Goal: Task Accomplishment & Management: Manage account settings

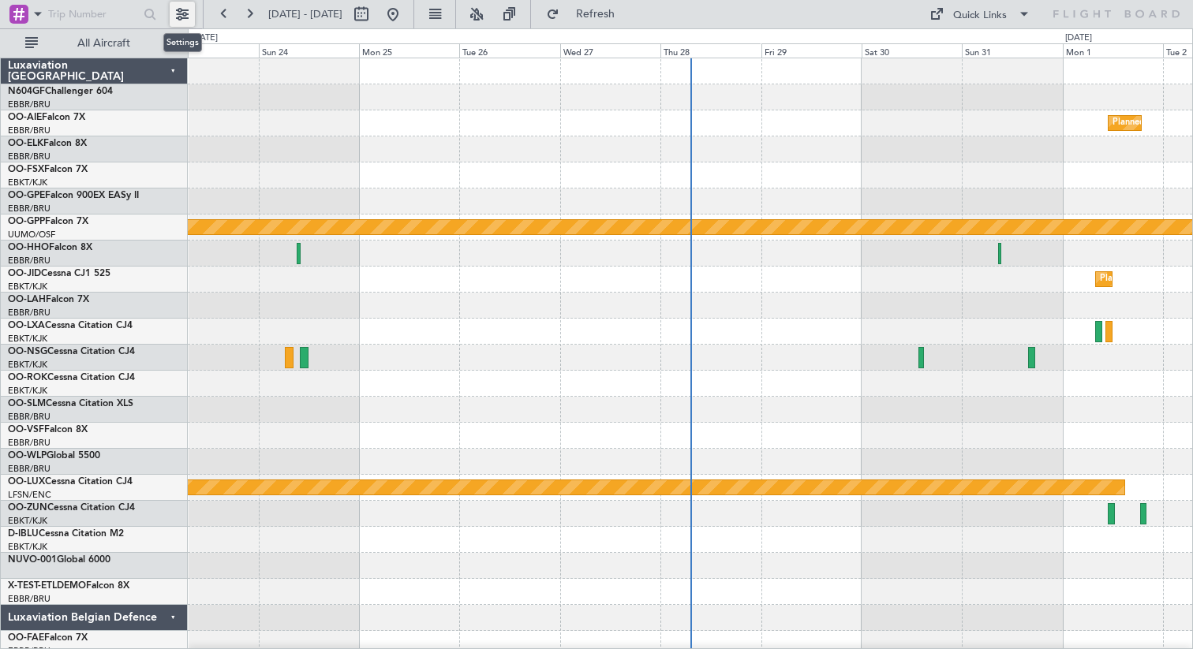
click at [184, 15] on button at bounding box center [182, 14] width 25 height 25
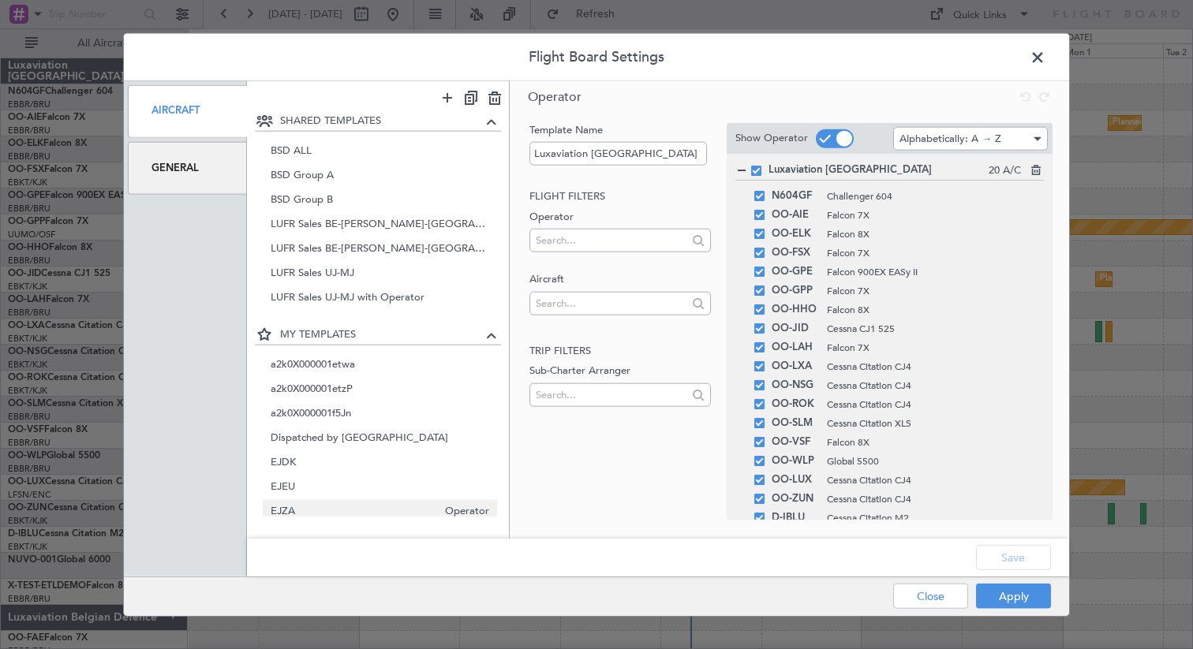
click at [293, 511] on span "EJZA" at bounding box center [354, 512] width 167 height 17
type input "EJZA"
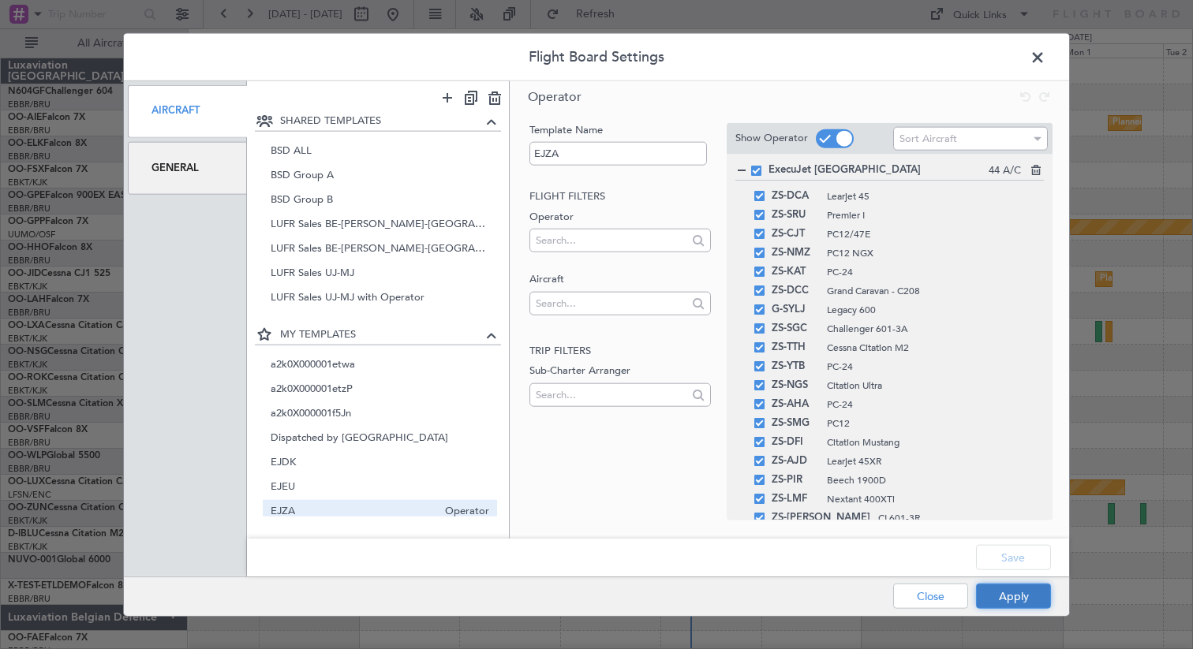
click at [1001, 591] on button "Apply" at bounding box center [1013, 596] width 75 height 25
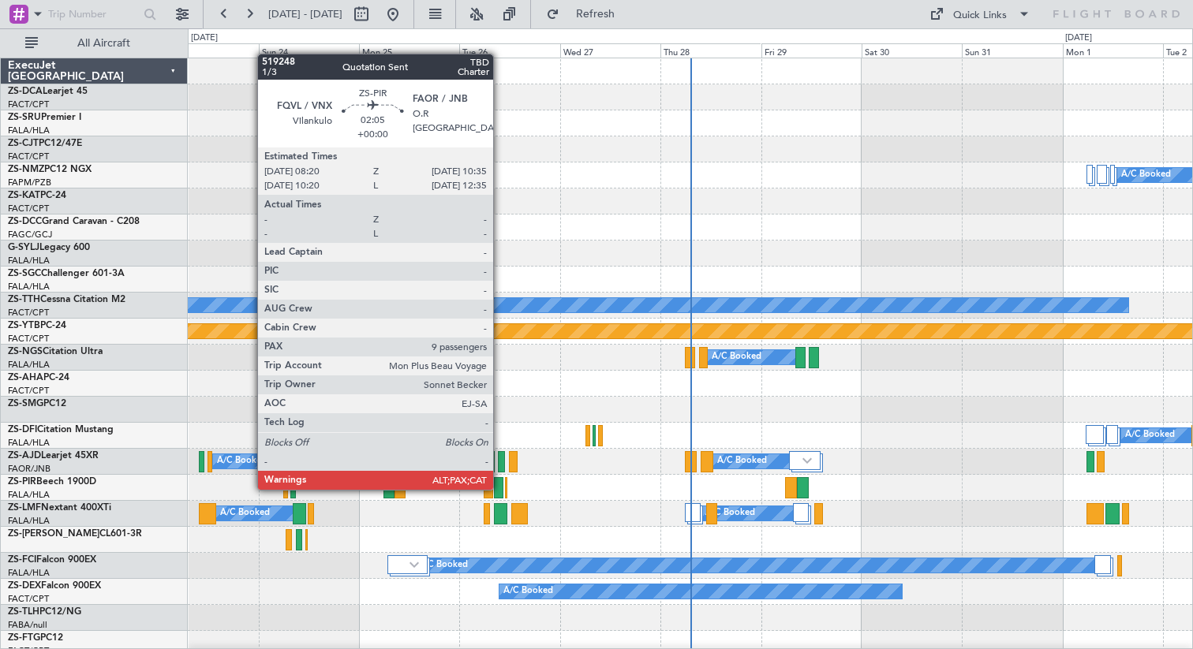
click at [500, 489] on div at bounding box center [498, 487] width 9 height 21
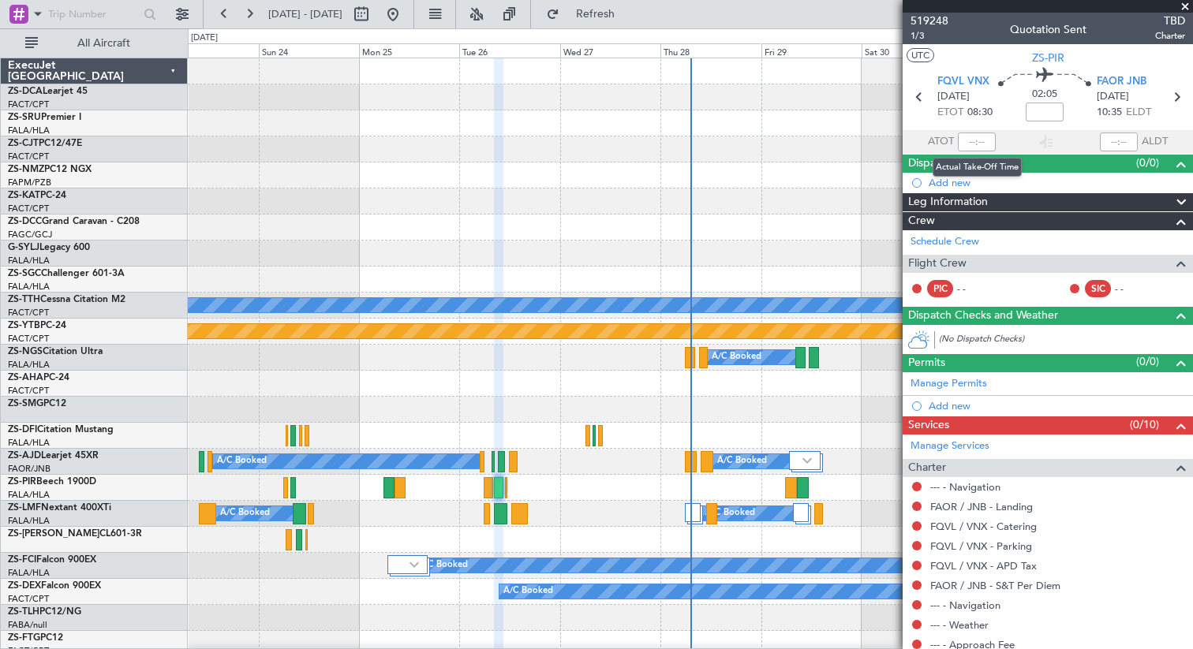
click at [975, 141] on div at bounding box center [977, 142] width 38 height 19
click at [970, 144] on div at bounding box center [977, 142] width 38 height 19
click at [979, 144] on div at bounding box center [977, 142] width 38 height 19
click at [971, 144] on div at bounding box center [977, 142] width 38 height 19
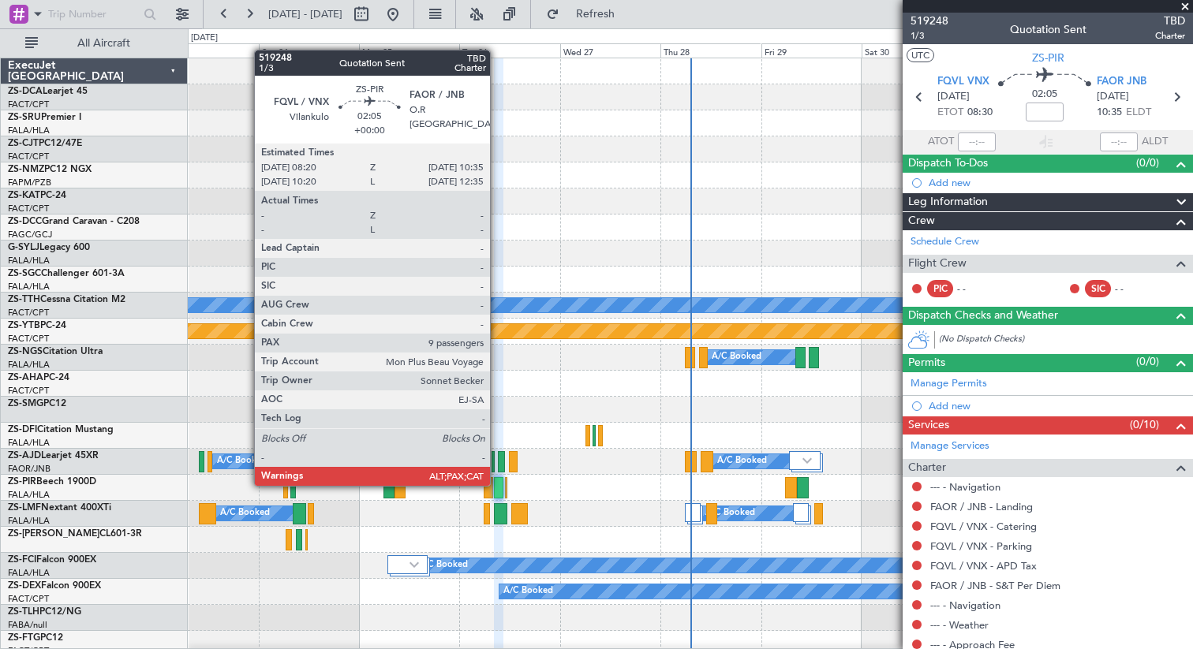
click at [497, 485] on div at bounding box center [498, 487] width 9 height 21
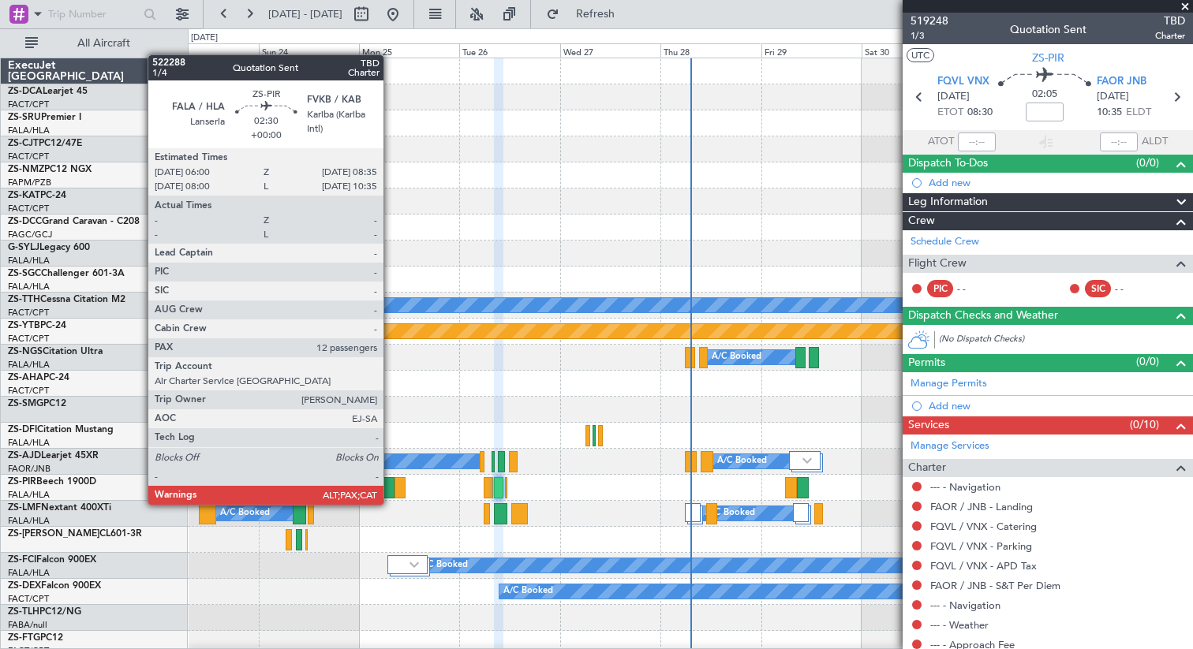
click at [391, 490] on div at bounding box center [389, 487] width 11 height 21
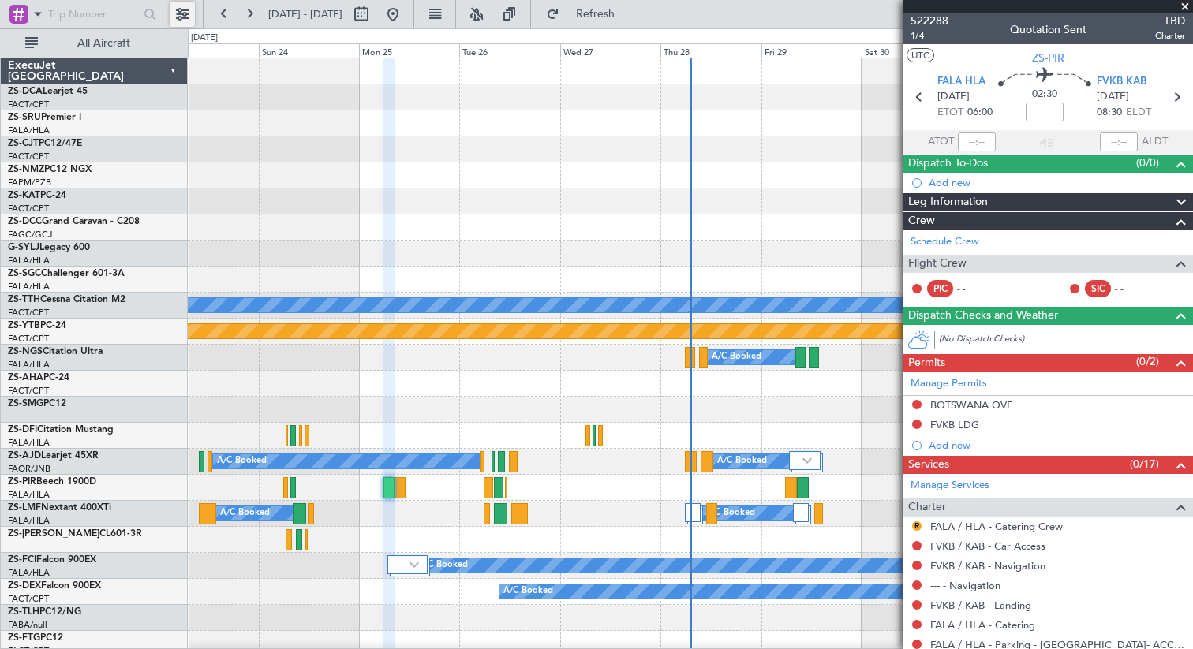
click at [181, 17] on button at bounding box center [182, 14] width 25 height 25
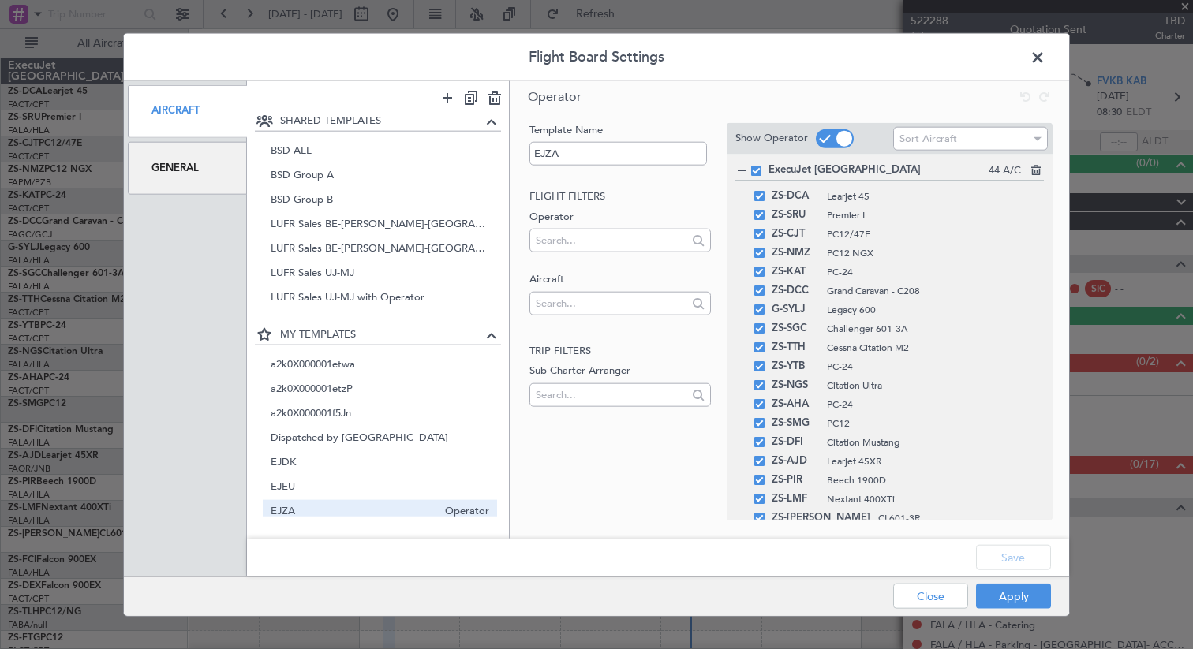
click at [200, 156] on div "General" at bounding box center [187, 167] width 119 height 53
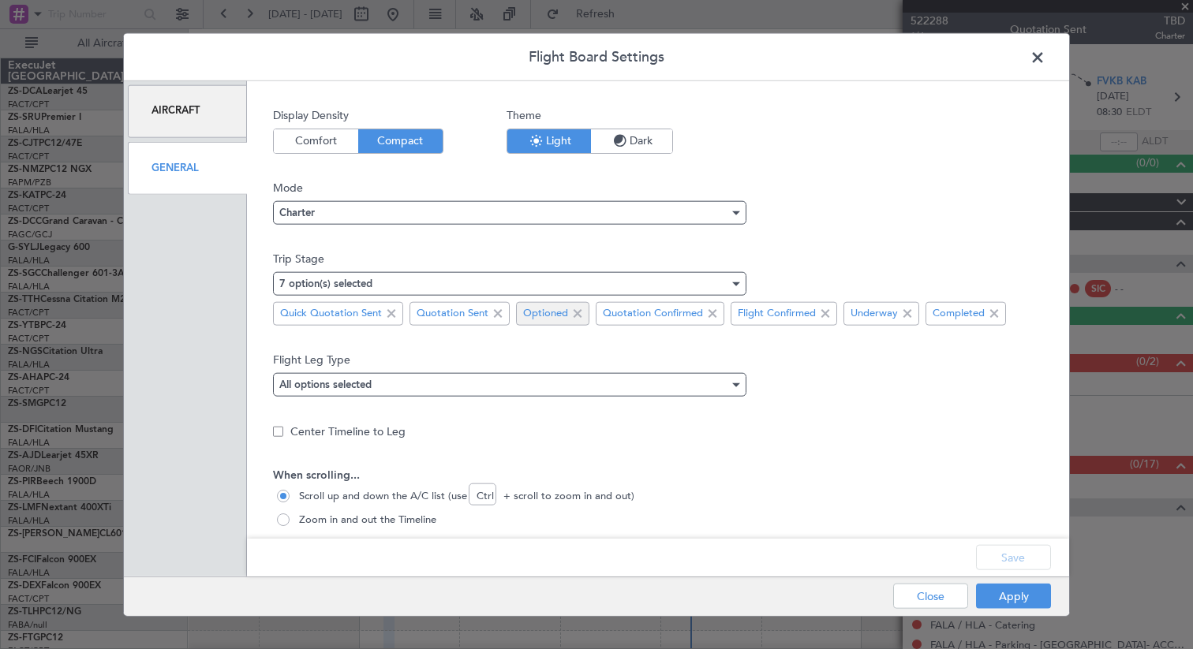
click at [580, 316] on span at bounding box center [577, 313] width 19 height 19
click at [496, 316] on span at bounding box center [497, 313] width 19 height 19
click at [385, 318] on span at bounding box center [391, 313] width 19 height 19
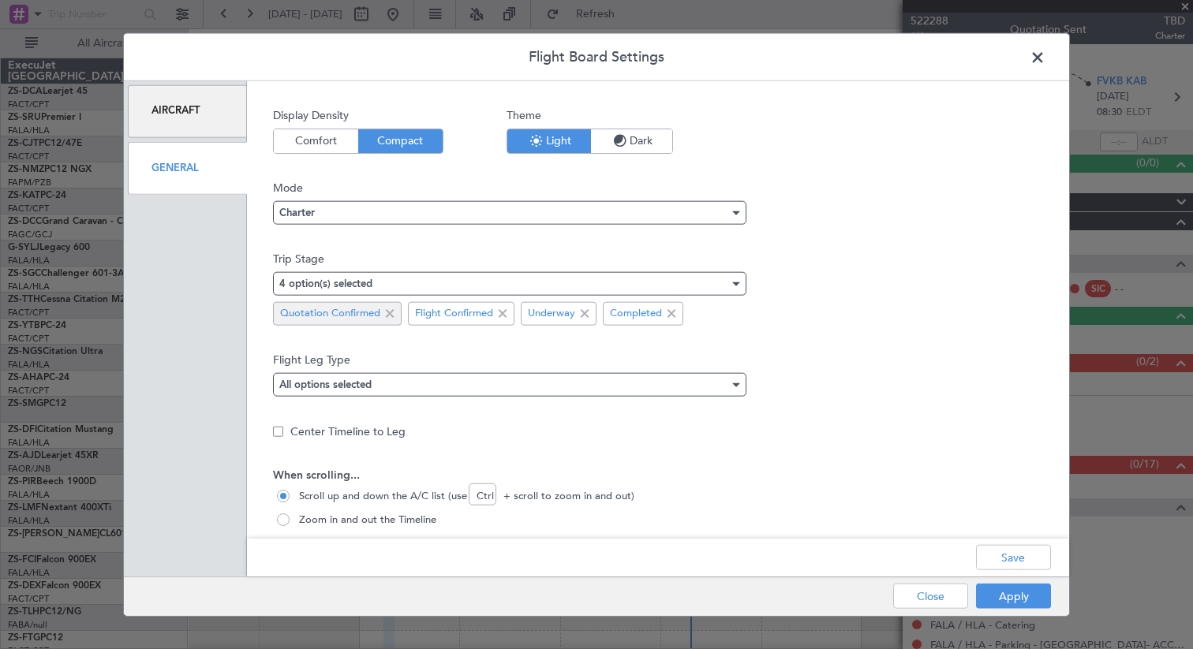
click at [394, 317] on span at bounding box center [389, 313] width 19 height 19
click at [1006, 594] on button "Apply" at bounding box center [1013, 596] width 75 height 25
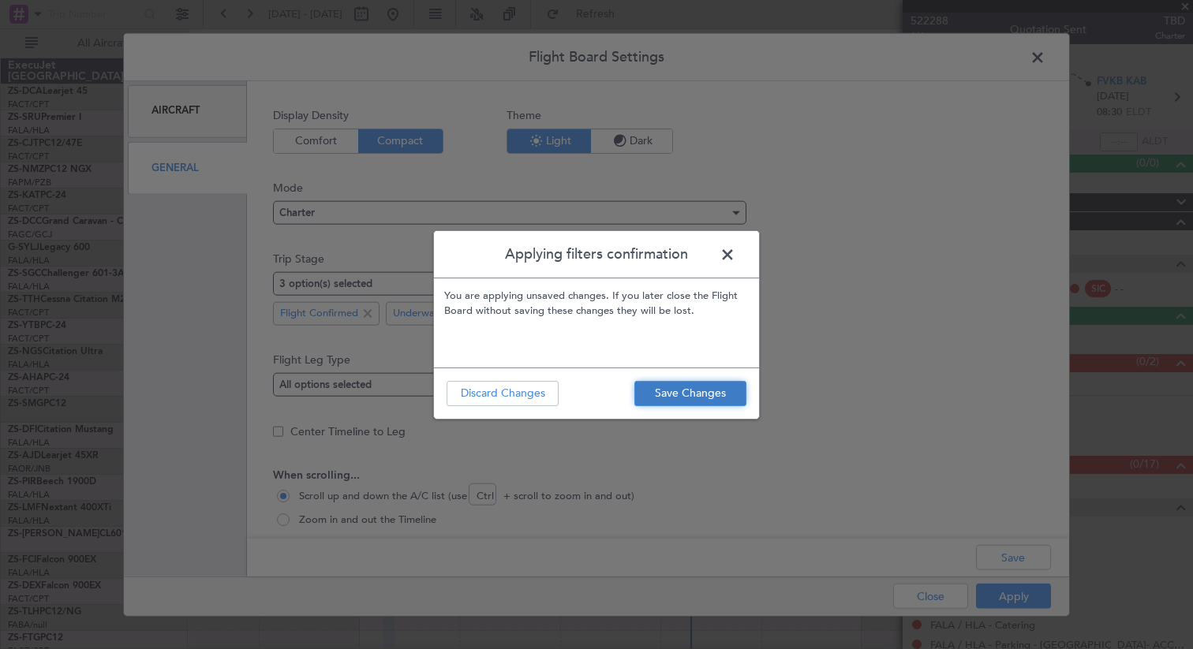
click at [676, 395] on button "Save Changes" at bounding box center [690, 393] width 112 height 25
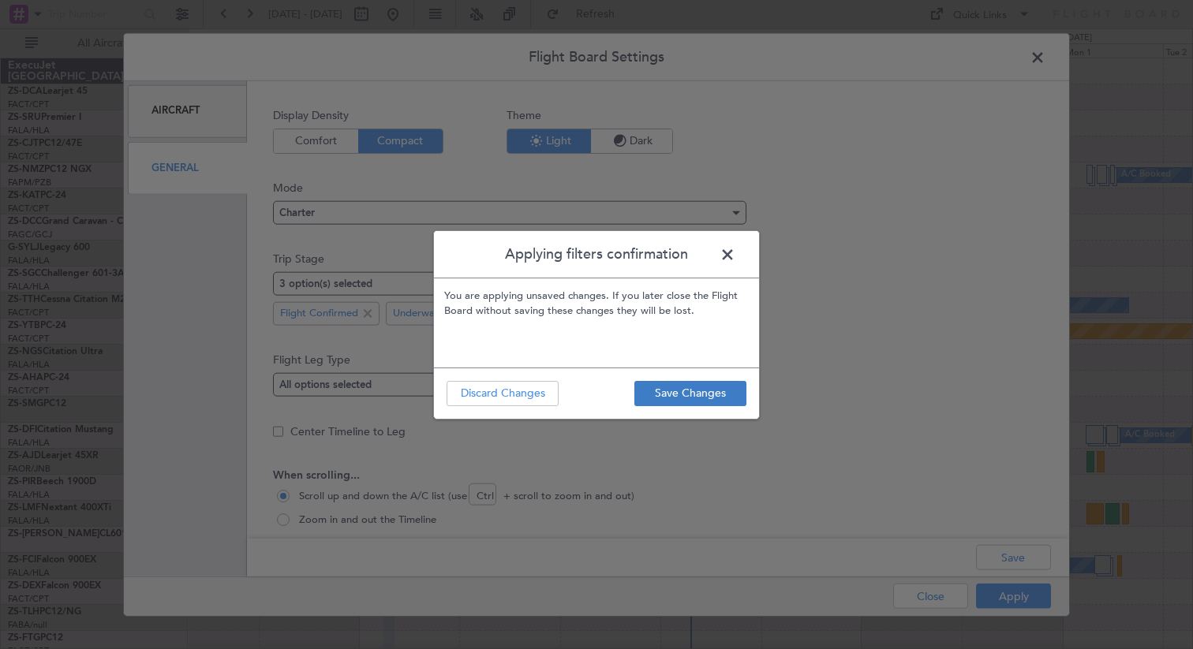
type input "0"
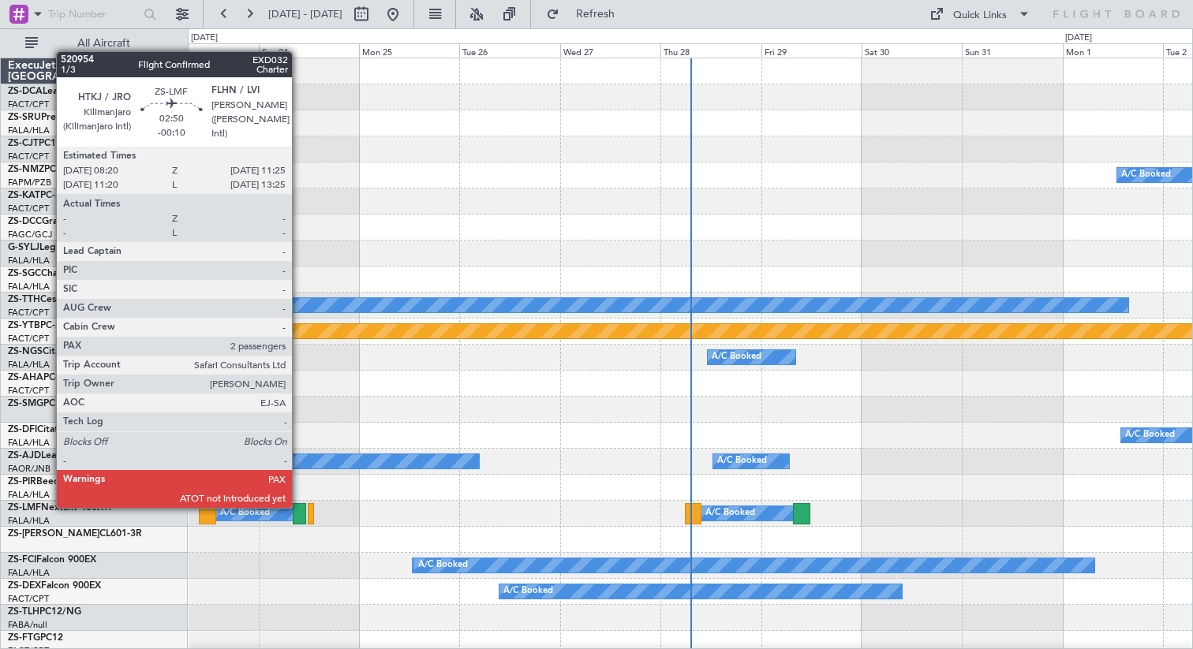
click at [299, 507] on div at bounding box center [299, 513] width 13 height 21
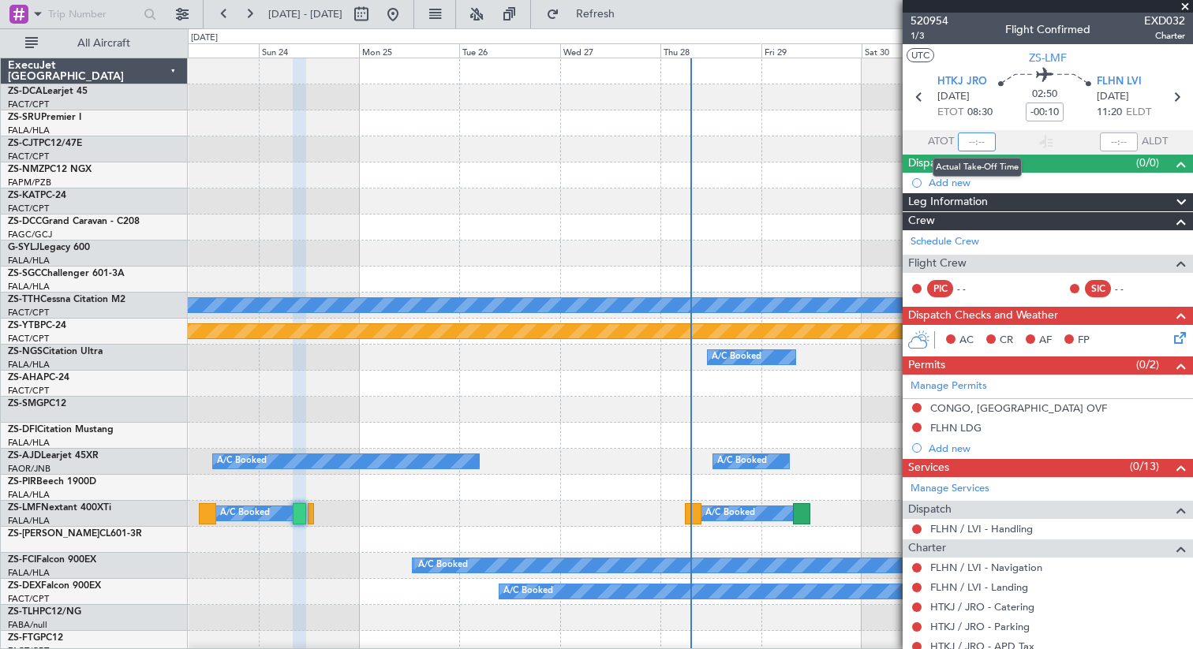
click at [966, 141] on input "text" at bounding box center [977, 142] width 38 height 19
click at [1122, 137] on div at bounding box center [1119, 142] width 38 height 19
type input "08:30"
click at [1113, 140] on input "text" at bounding box center [1119, 142] width 38 height 19
type input "11:20"
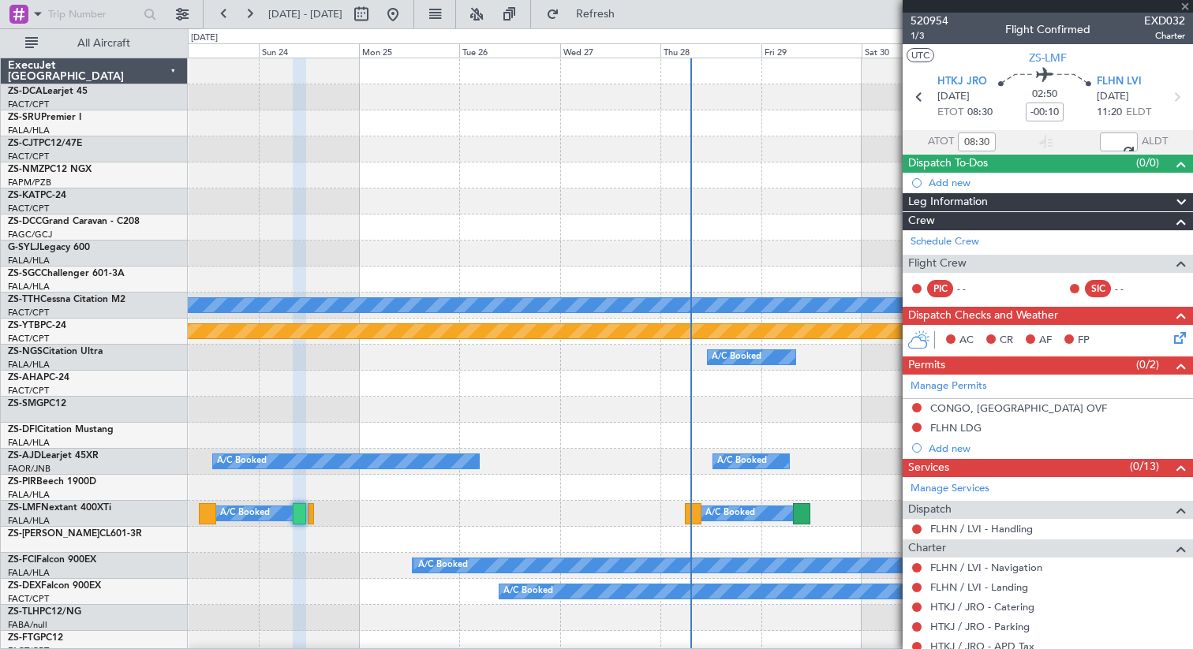
click at [999, 54] on section "UTC ZS-LMF" at bounding box center [1048, 56] width 290 height 24
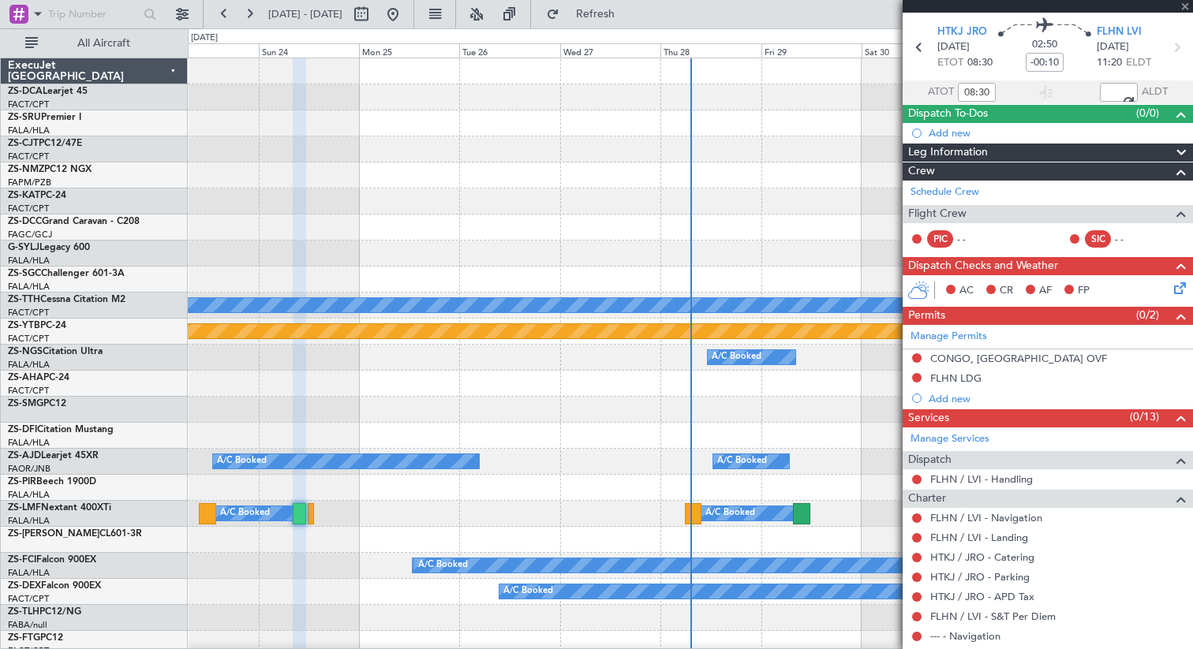
scroll to position [21, 0]
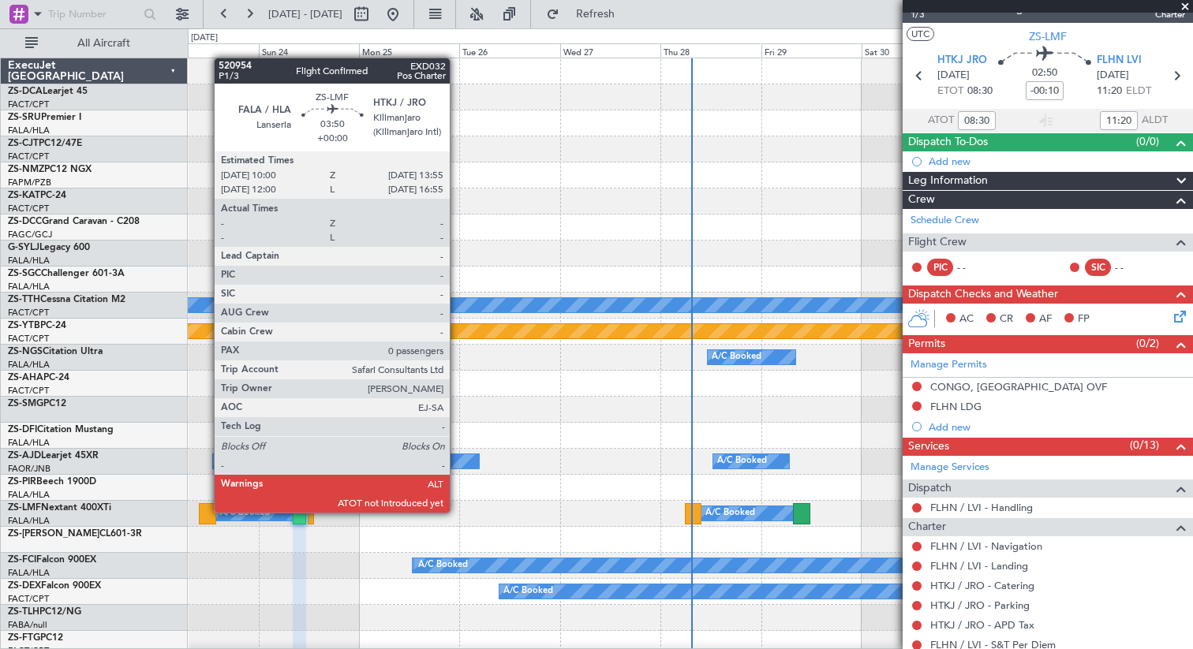
click at [206, 512] on div at bounding box center [207, 513] width 17 height 21
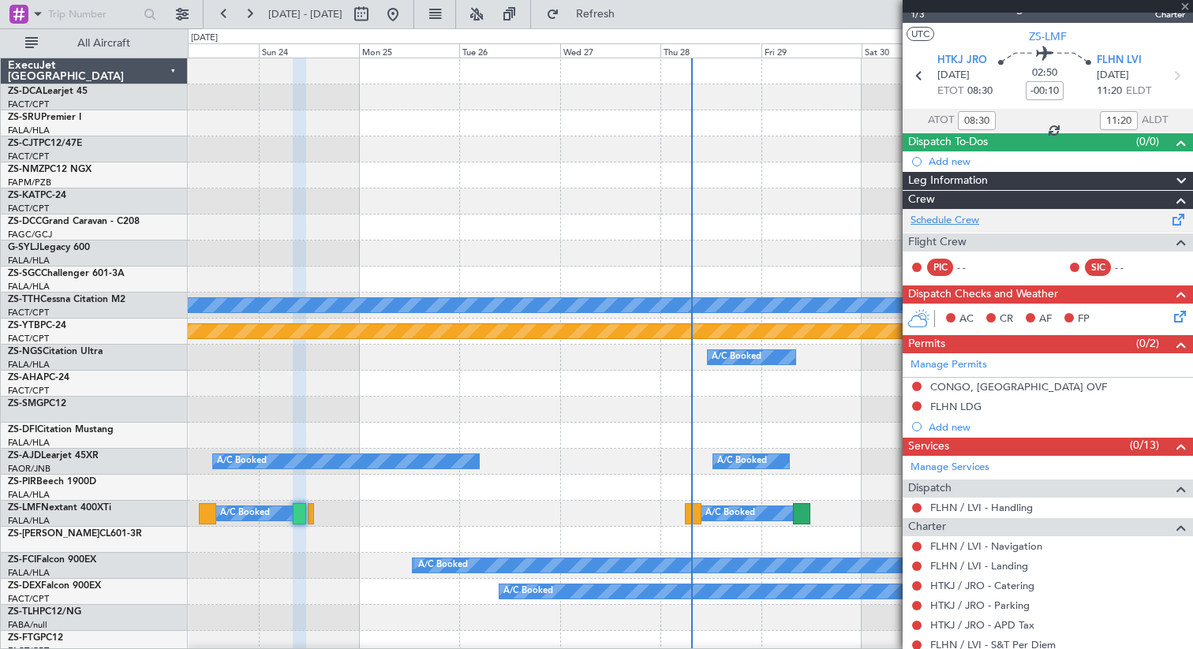
type input "0"
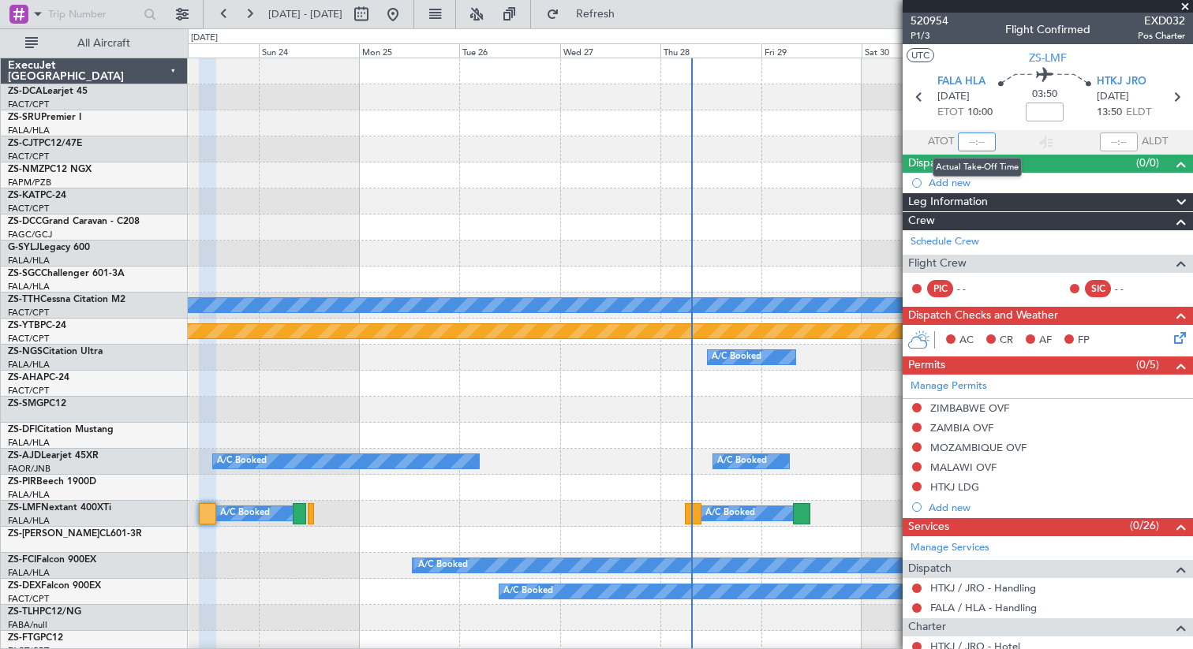
click at [965, 142] on input "text" at bounding box center [977, 142] width 38 height 19
click at [1113, 144] on div at bounding box center [1119, 142] width 38 height 19
type input "10:00"
click at [1117, 140] on input "text" at bounding box center [1119, 142] width 38 height 19
type input "13:50"
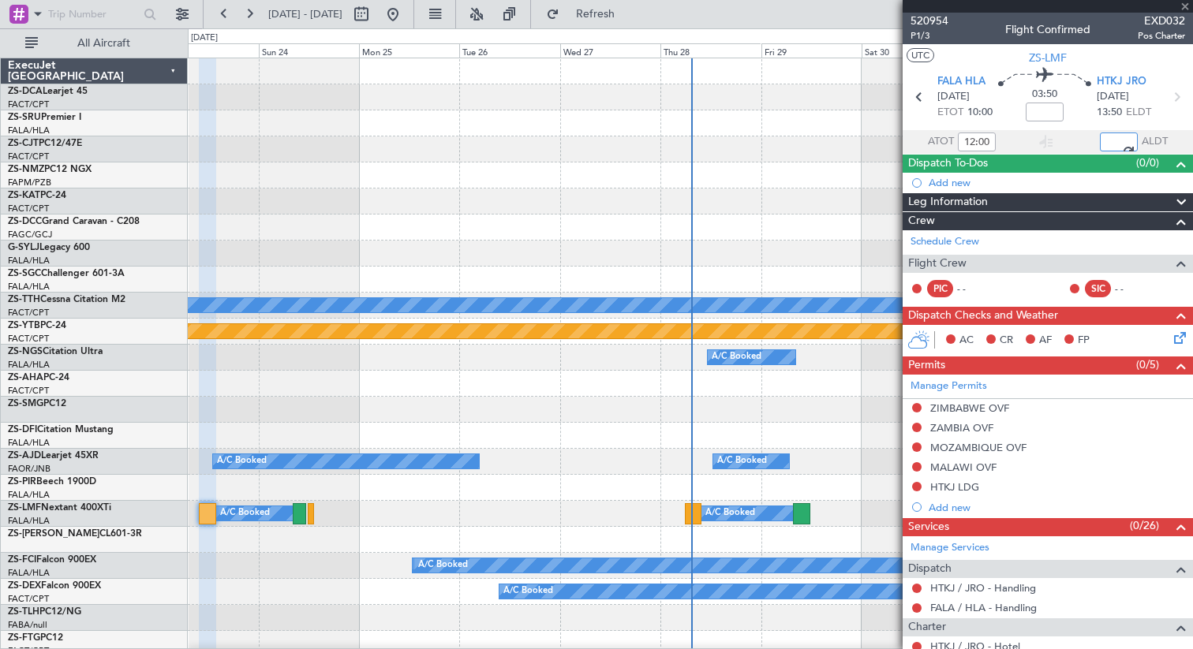
type input "10:00"
type input "13:50"
click at [842, 11] on div "[DATE] - [DATE] Refresh Quick Links All Aircraft" at bounding box center [596, 14] width 1193 height 28
click at [1181, 341] on icon at bounding box center [1177, 335] width 13 height 13
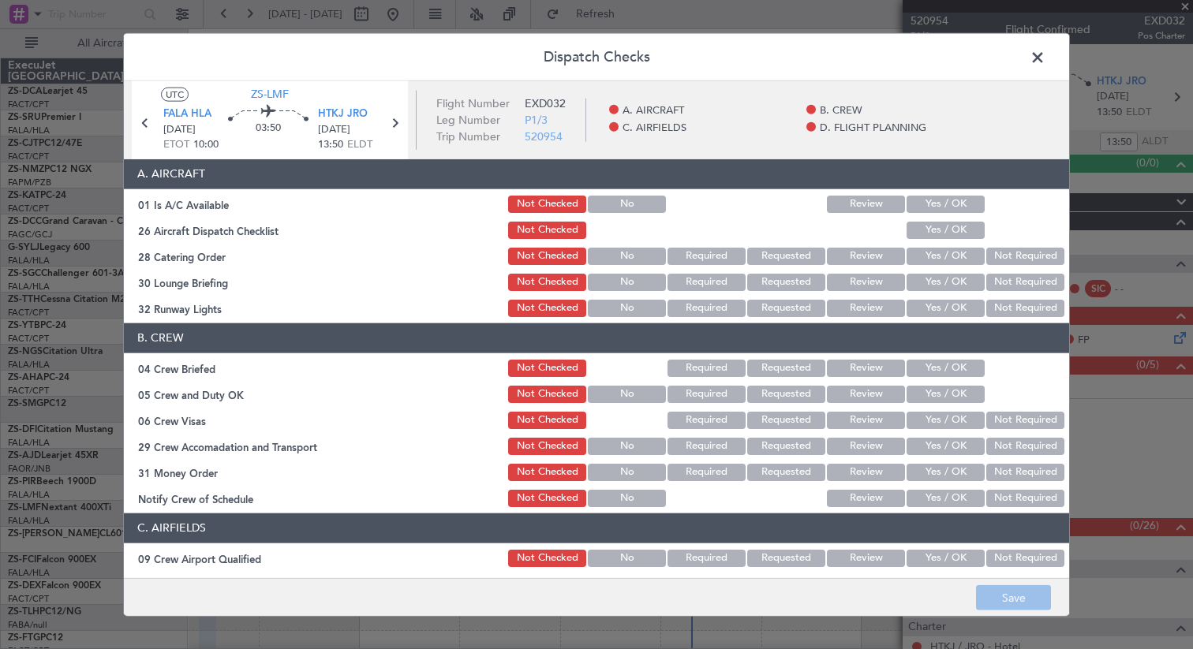
click at [944, 204] on button "Yes / OK" at bounding box center [946, 203] width 78 height 17
click at [934, 236] on button "Yes / OK" at bounding box center [946, 229] width 78 height 17
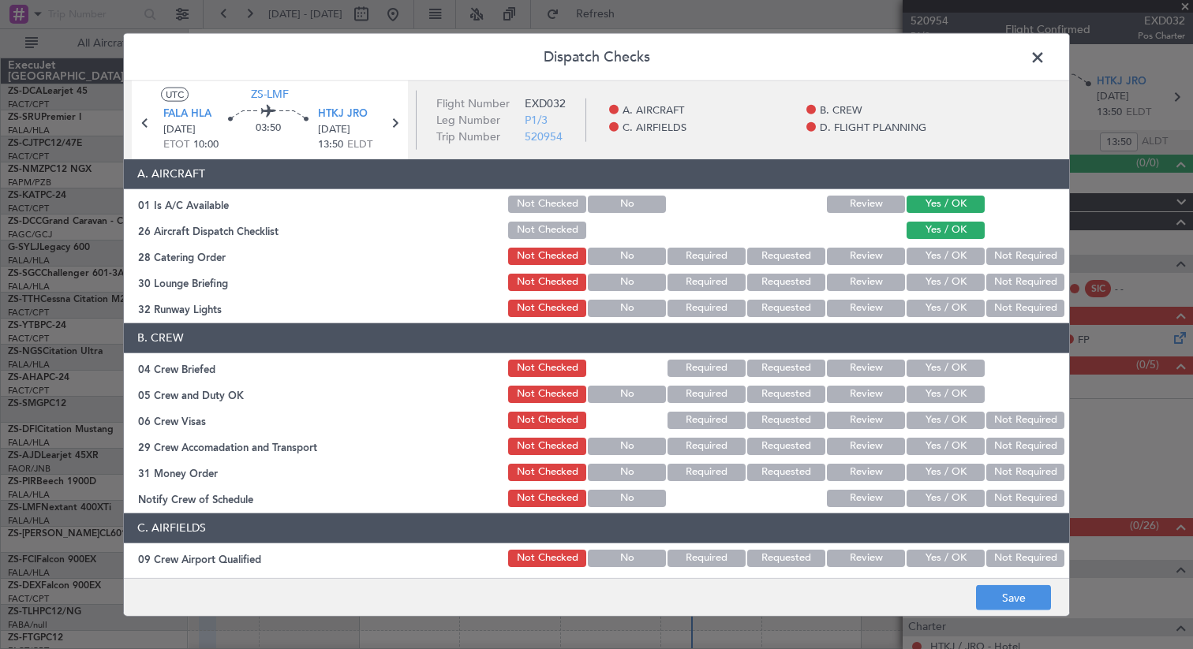
click at [929, 258] on button "Yes / OK" at bounding box center [946, 255] width 78 height 17
click at [926, 277] on button "Yes / OK" at bounding box center [946, 281] width 78 height 17
click at [919, 312] on button "Yes / OK" at bounding box center [946, 307] width 78 height 17
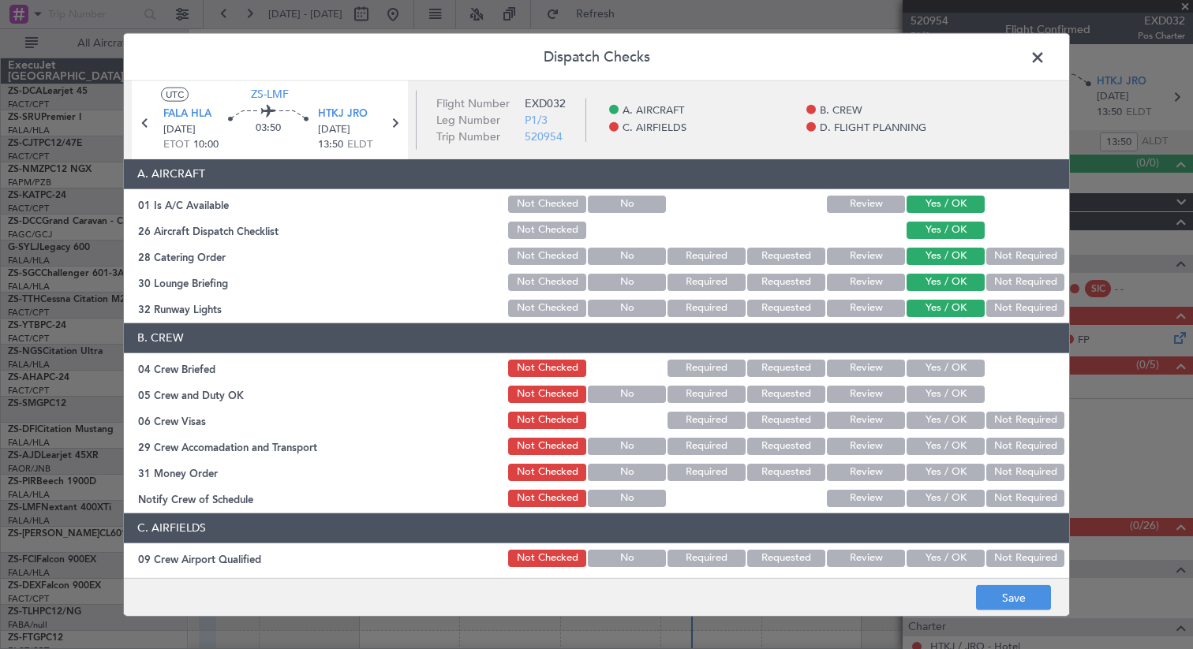
click at [913, 367] on button "Yes / OK" at bounding box center [946, 367] width 78 height 17
click at [919, 392] on button "Yes / OK" at bounding box center [946, 393] width 78 height 17
click at [919, 414] on button "Yes / OK" at bounding box center [946, 419] width 78 height 17
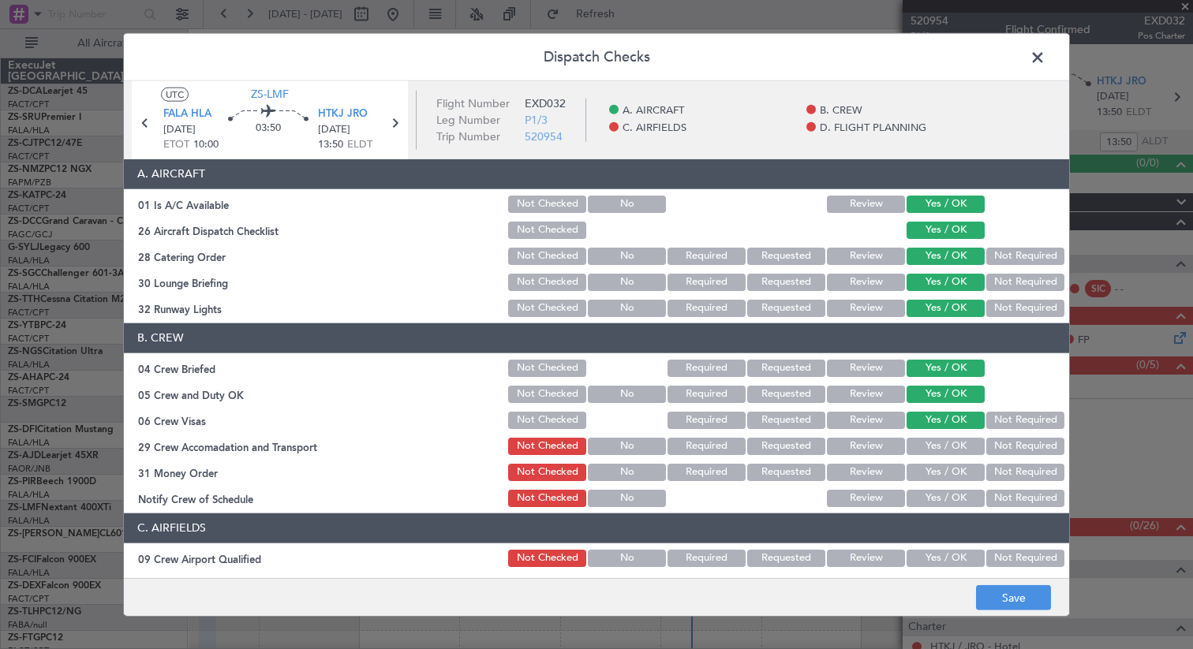
click at [919, 442] on button "Yes / OK" at bounding box center [946, 445] width 78 height 17
click at [922, 478] on button "Yes / OK" at bounding box center [946, 471] width 78 height 17
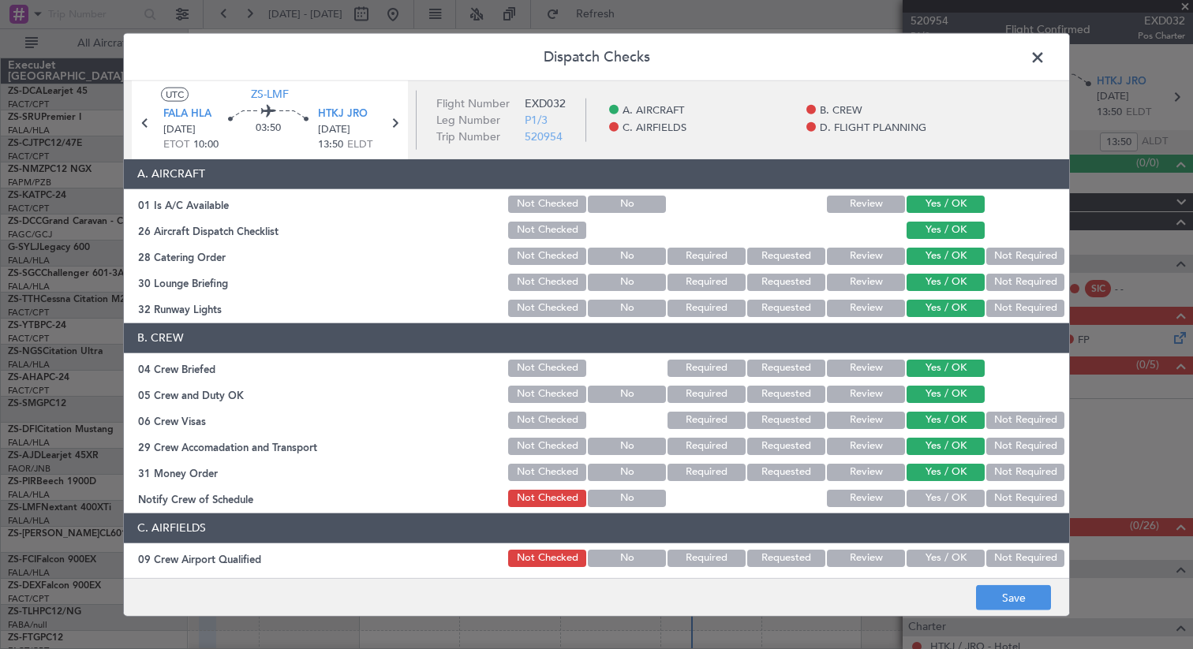
click at [922, 497] on button "Yes / OK" at bounding box center [946, 497] width 78 height 17
click at [926, 554] on button "Yes / OK" at bounding box center [946, 557] width 78 height 17
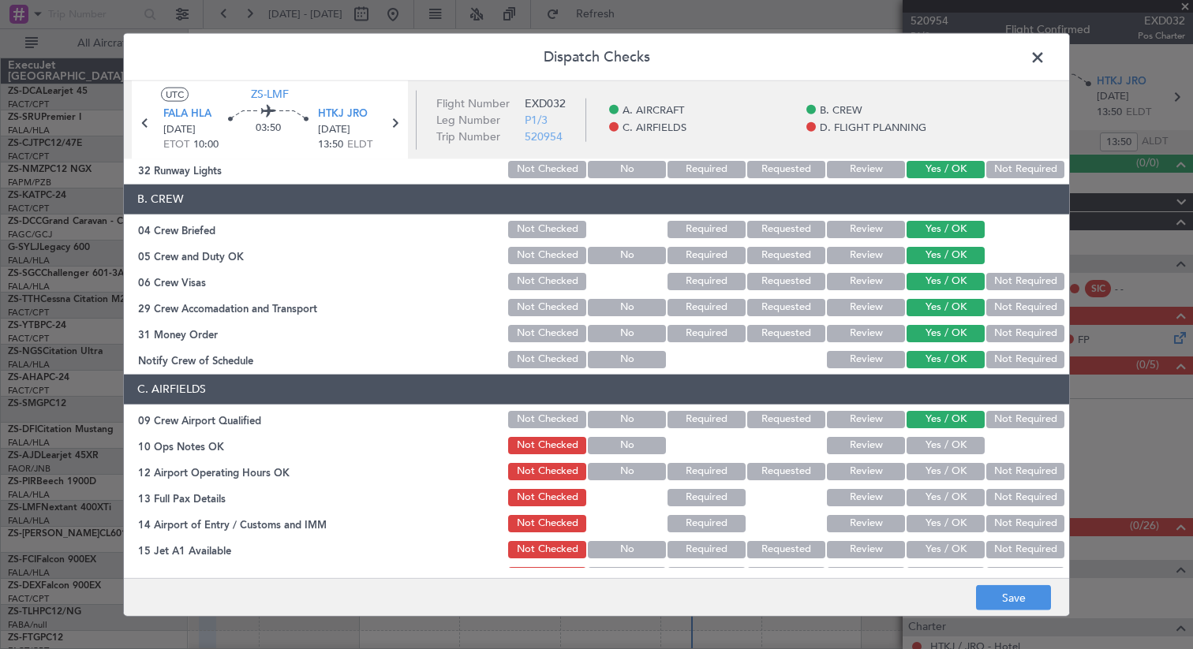
scroll to position [275, 0]
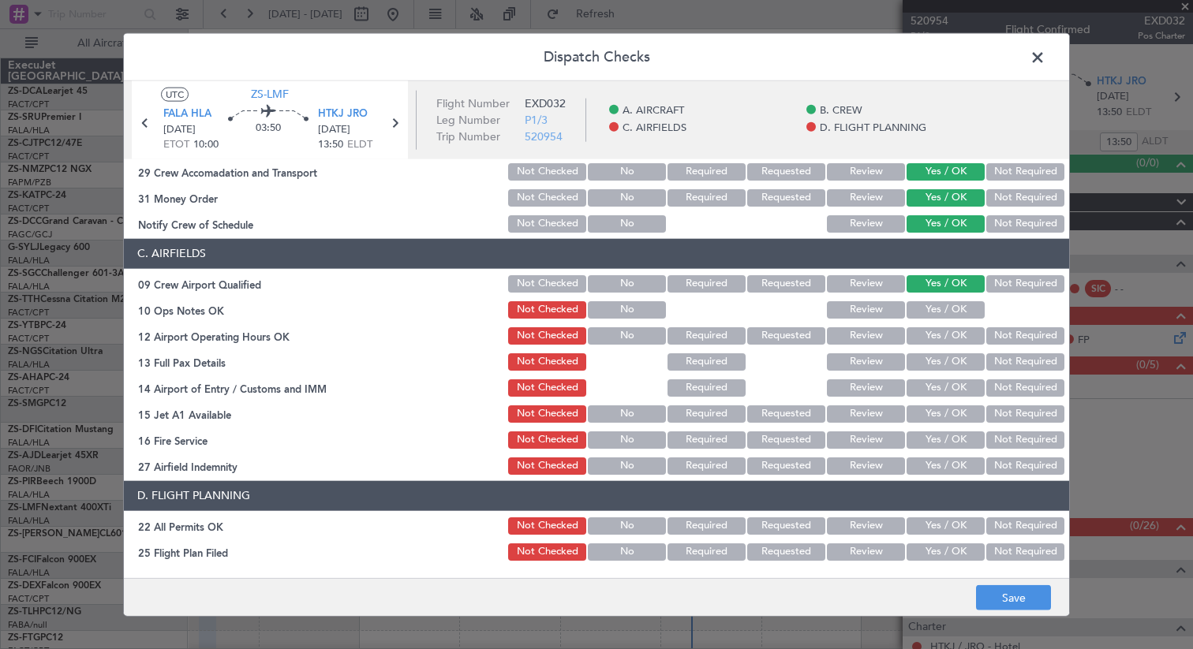
click at [947, 309] on button "Yes / OK" at bounding box center [946, 309] width 78 height 17
click at [934, 339] on button "Yes / OK" at bounding box center [946, 335] width 78 height 17
click at [932, 357] on button "Yes / OK" at bounding box center [946, 361] width 78 height 17
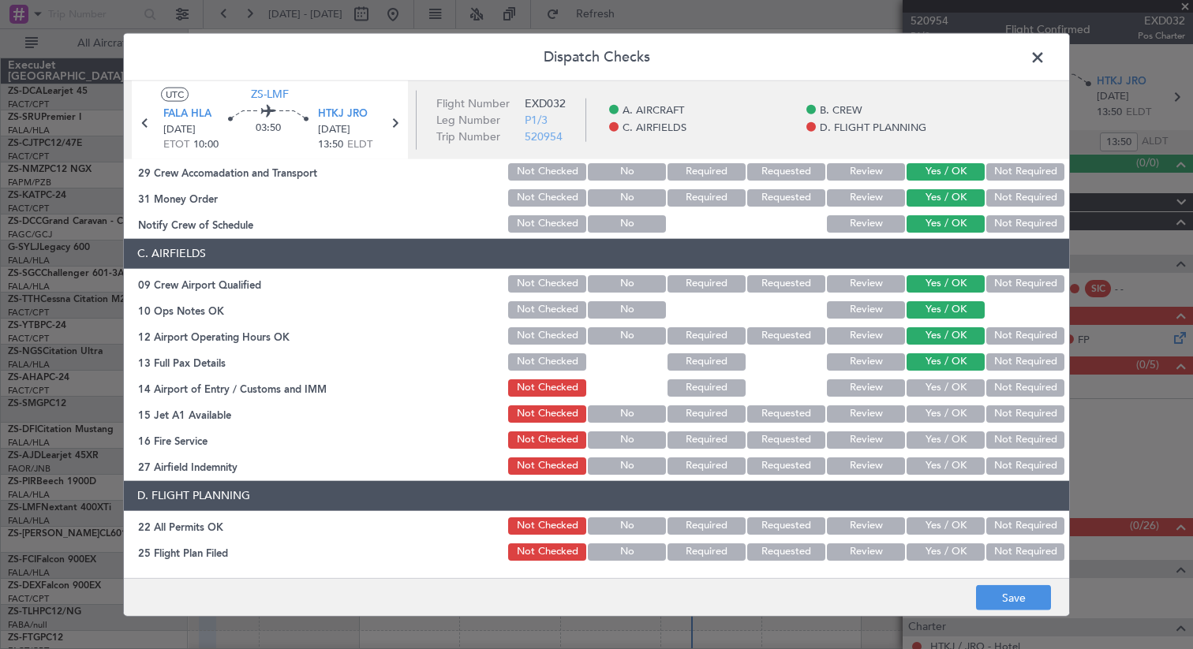
click at [929, 386] on button "Yes / OK" at bounding box center [946, 387] width 78 height 17
click at [933, 414] on button "Yes / OK" at bounding box center [946, 413] width 78 height 17
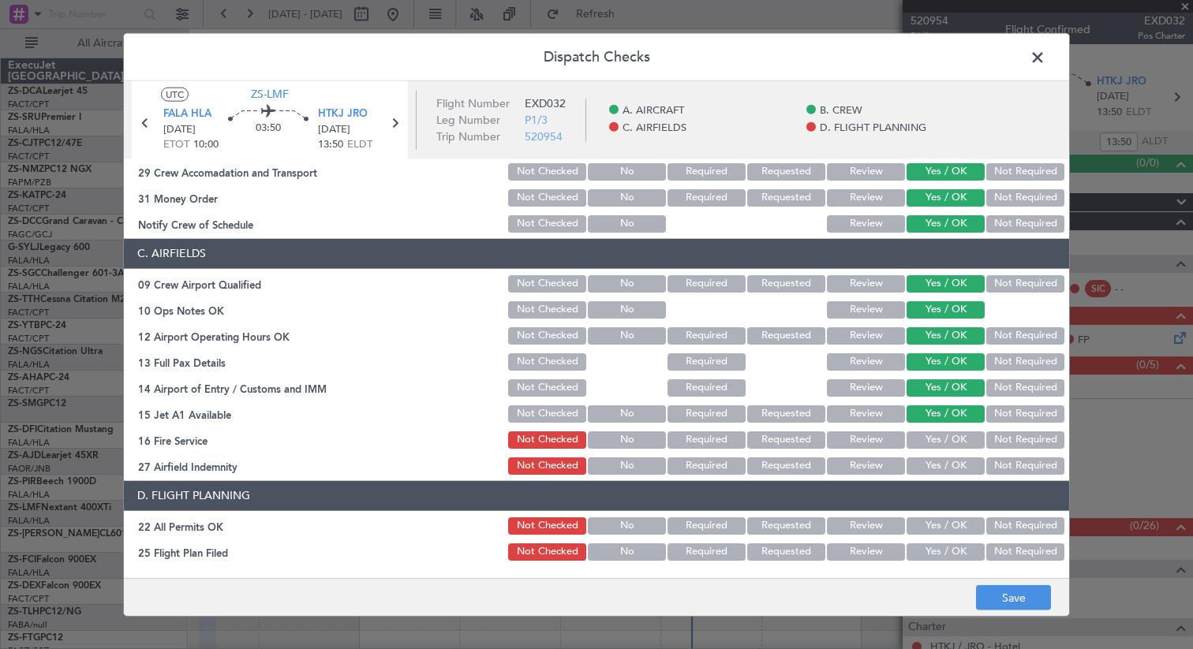
click at [932, 442] on button "Yes / OK" at bounding box center [946, 439] width 78 height 17
click at [930, 462] on button "Yes / OK" at bounding box center [946, 465] width 78 height 17
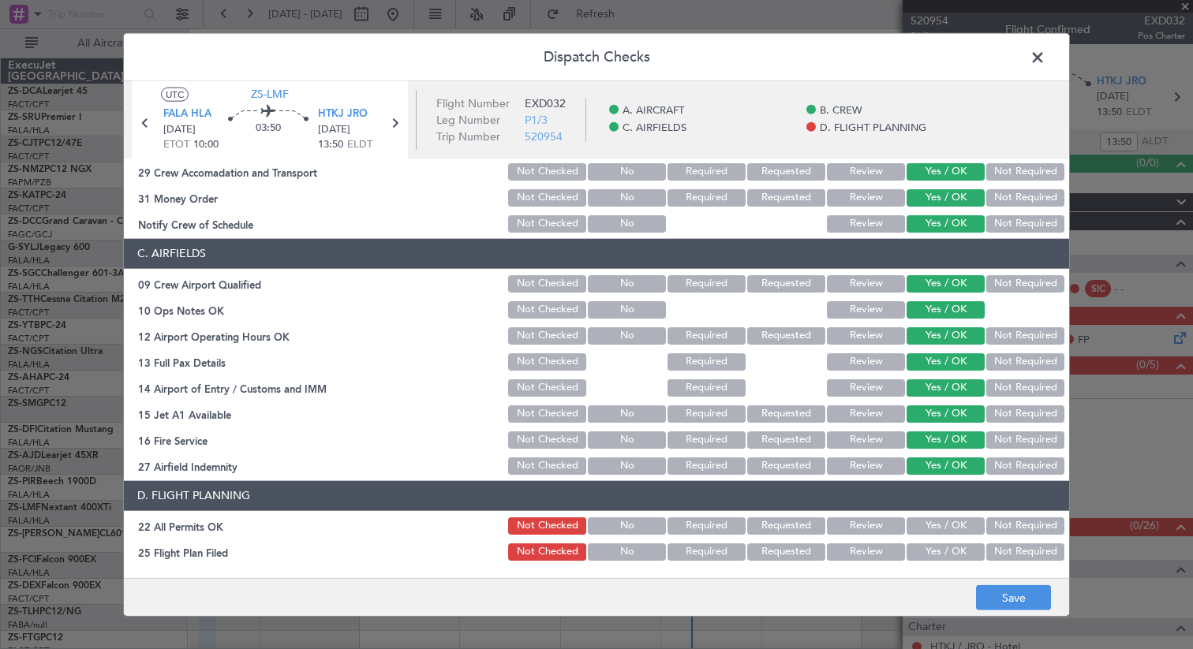
click at [926, 526] on button "Yes / OK" at bounding box center [946, 525] width 78 height 17
click at [928, 561] on div "Yes / OK" at bounding box center [944, 552] width 80 height 22
click at [931, 556] on button "Yes / OK" at bounding box center [946, 551] width 78 height 17
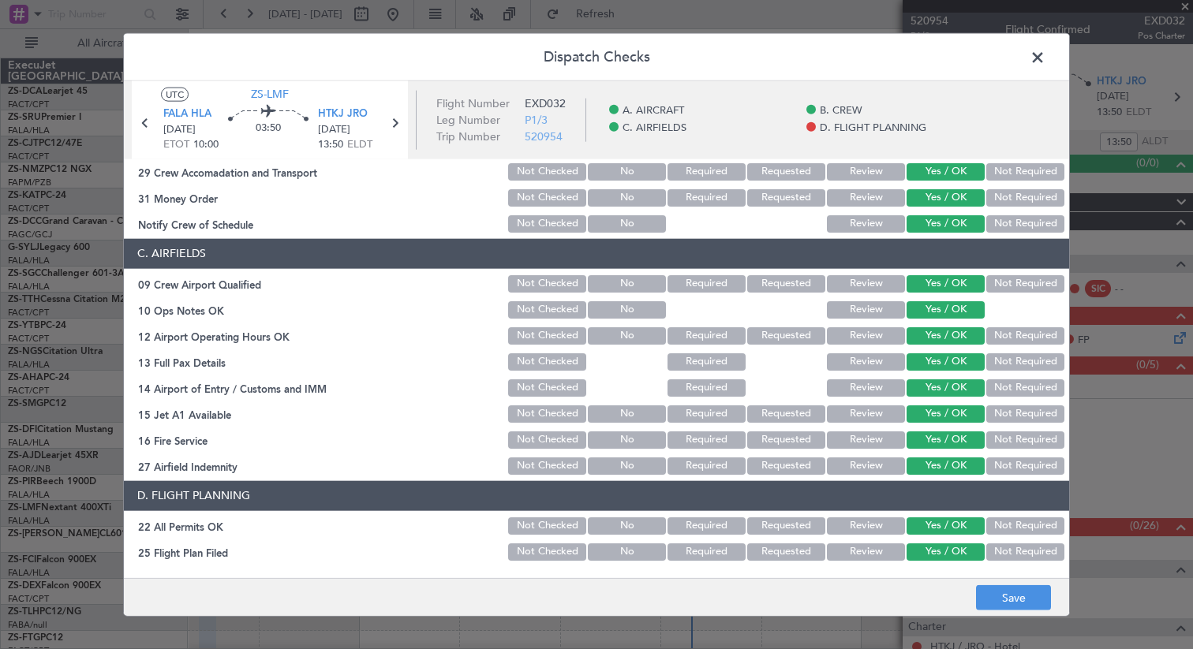
scroll to position [299, 0]
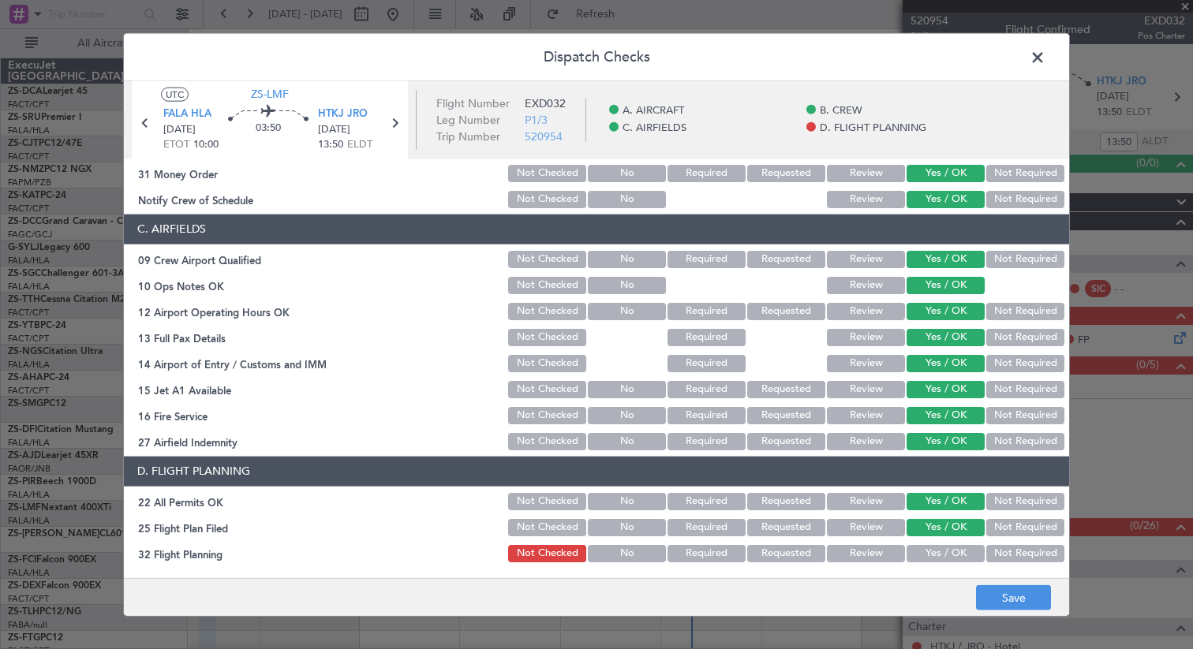
click at [931, 556] on button "Yes / OK" at bounding box center [946, 553] width 78 height 17
click at [998, 604] on button "Save" at bounding box center [1013, 598] width 75 height 25
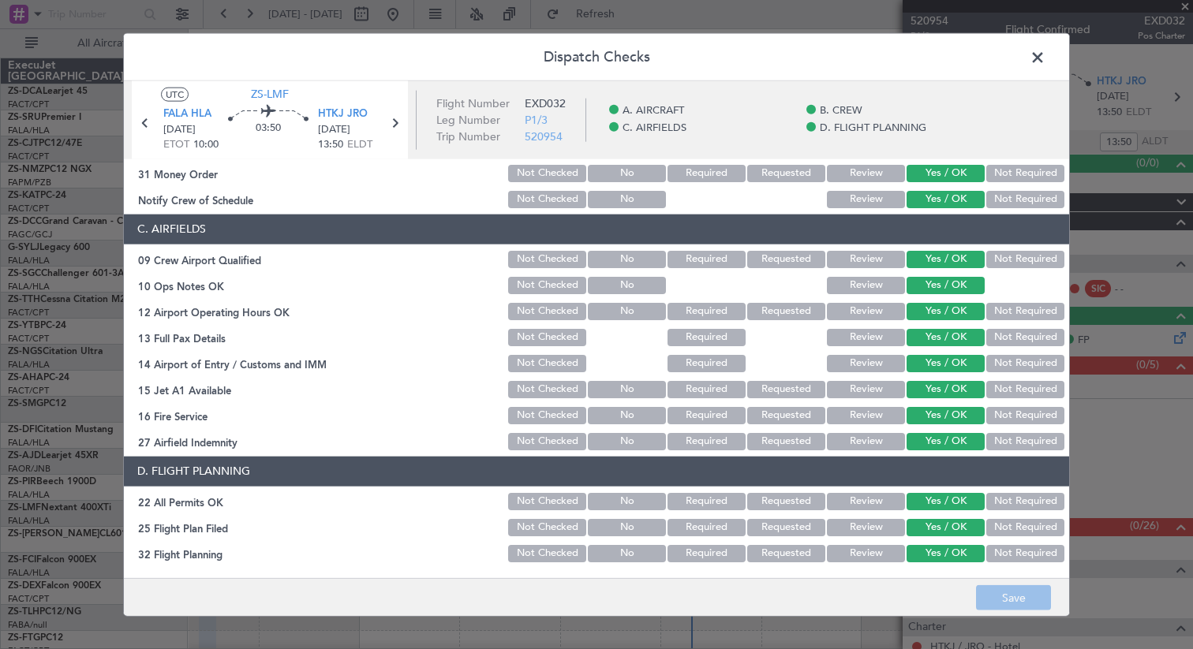
click at [1046, 59] on span at bounding box center [1046, 61] width 0 height 32
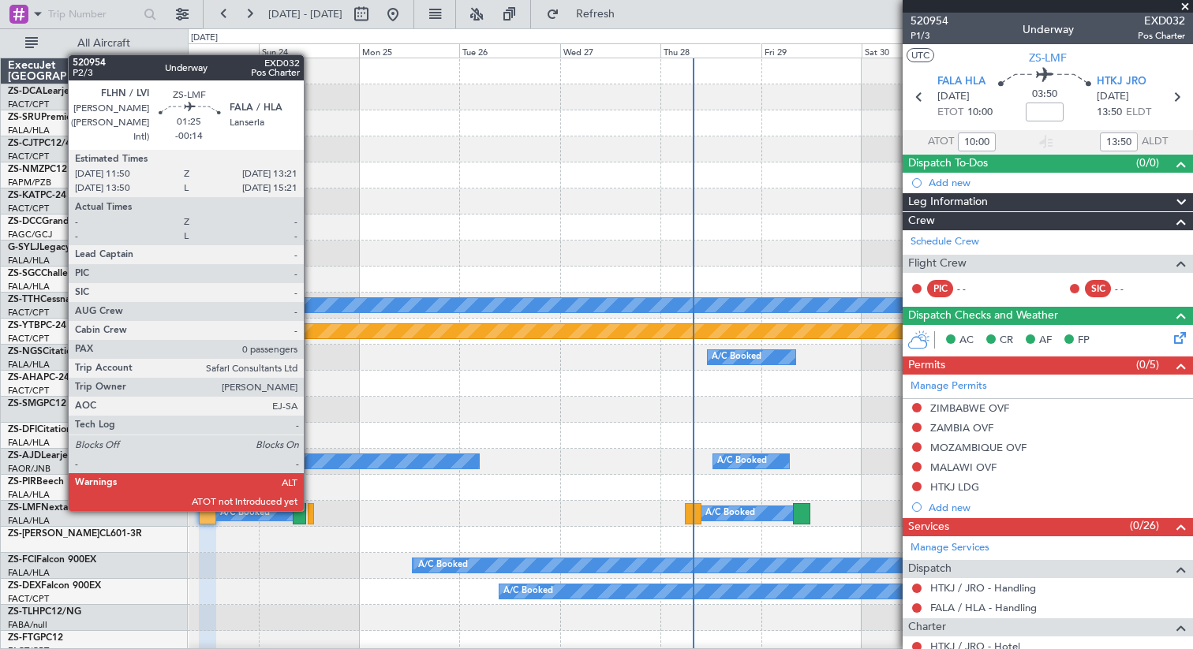
click at [311, 511] on div at bounding box center [311, 513] width 7 height 21
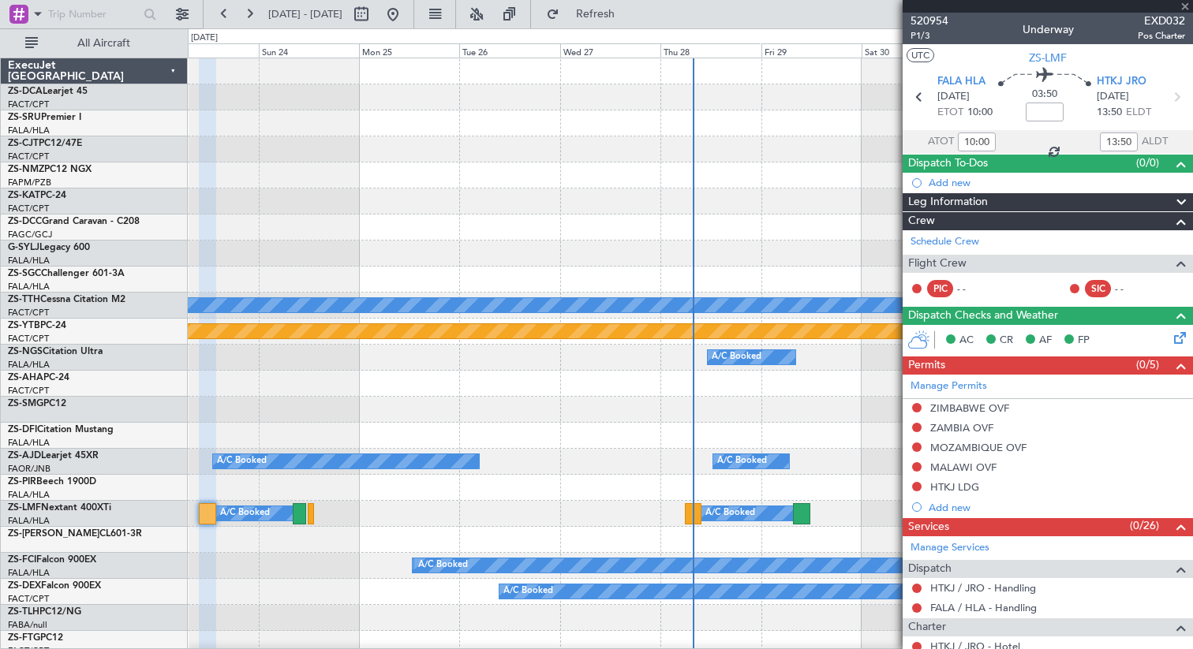
type input "-00:14"
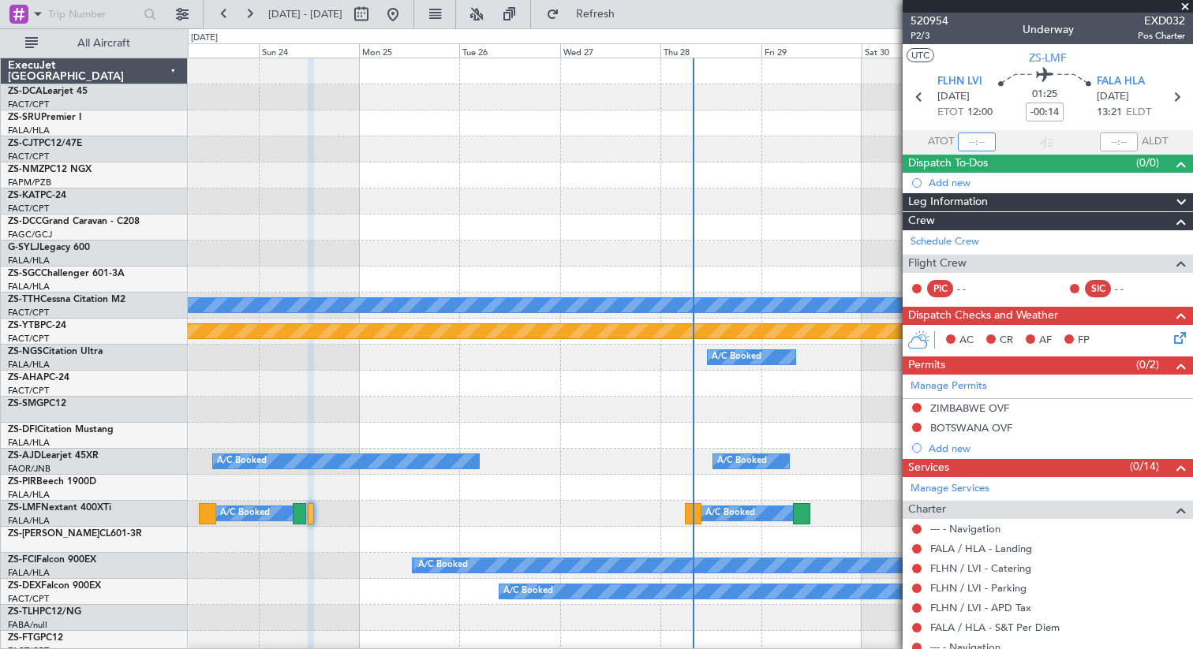
click at [970, 144] on input "text" at bounding box center [977, 142] width 38 height 19
click at [1124, 141] on div at bounding box center [1119, 142] width 38 height 19
type input "12:00"
click at [1114, 142] on div at bounding box center [1119, 142] width 38 height 19
click at [1111, 141] on input "text" at bounding box center [1119, 142] width 38 height 19
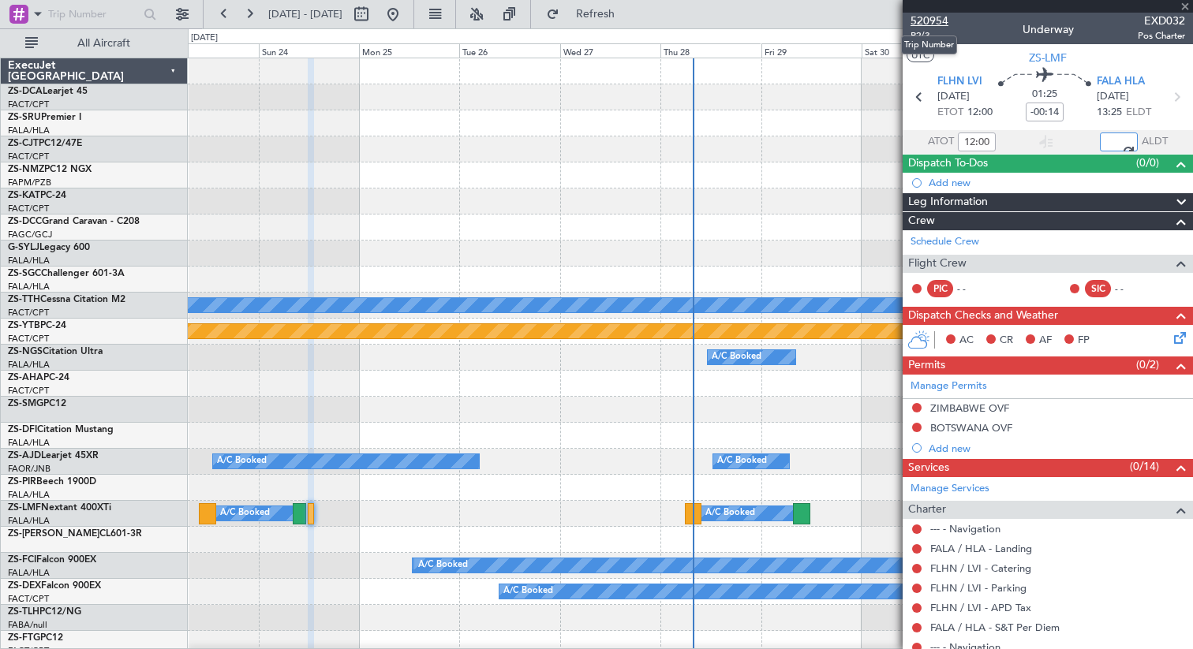
type input "13:25"
click at [926, 18] on span "520954" at bounding box center [930, 21] width 38 height 17
